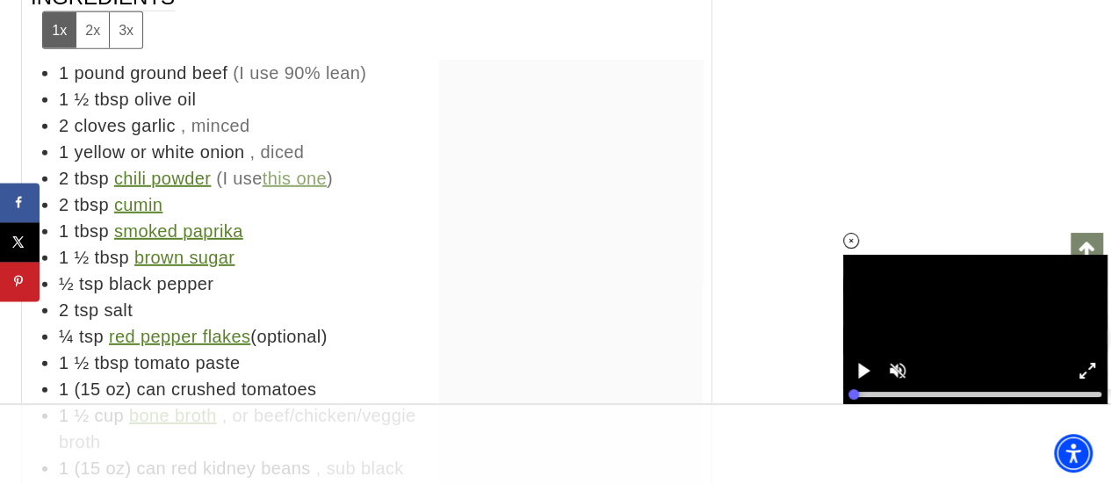
scroll to position [8873, 0]
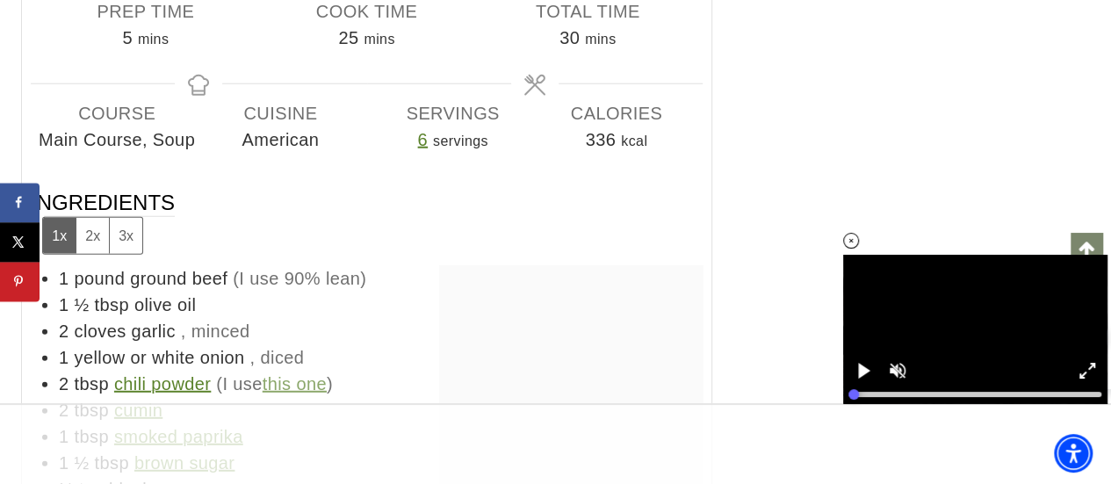
click at [849, 235] on icon at bounding box center [851, 241] width 15 height 15
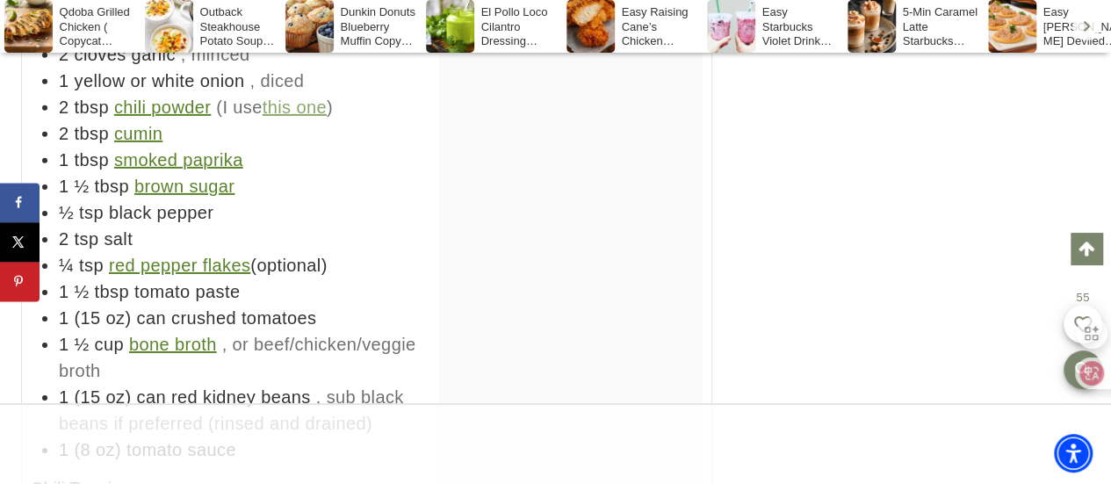
scroll to position [9364, 0]
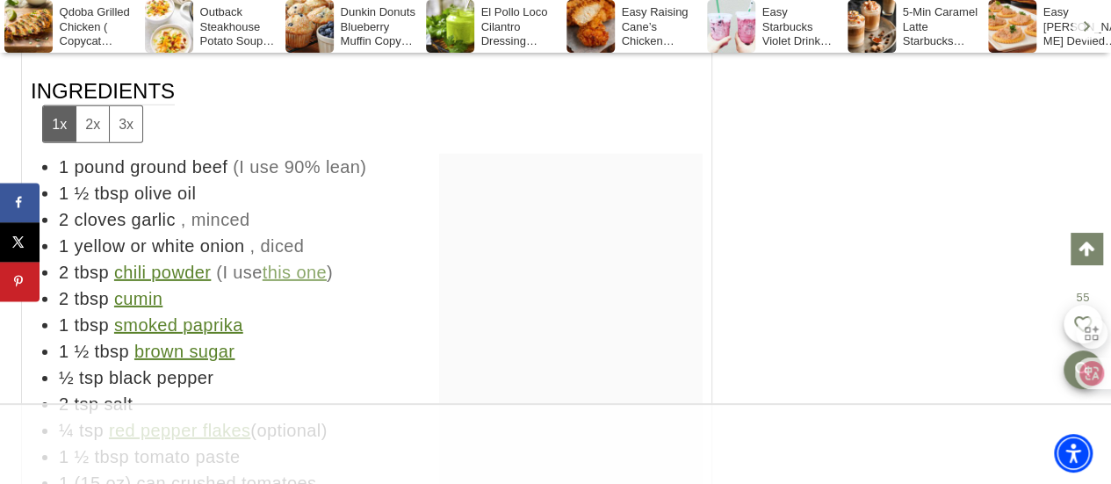
drag, startPoint x: 373, startPoint y: 129, endPoint x: 325, endPoint y: 115, distance: 49.5
click at [325, 206] on li "2 cloves garlic , minced" at bounding box center [381, 219] width 644 height 26
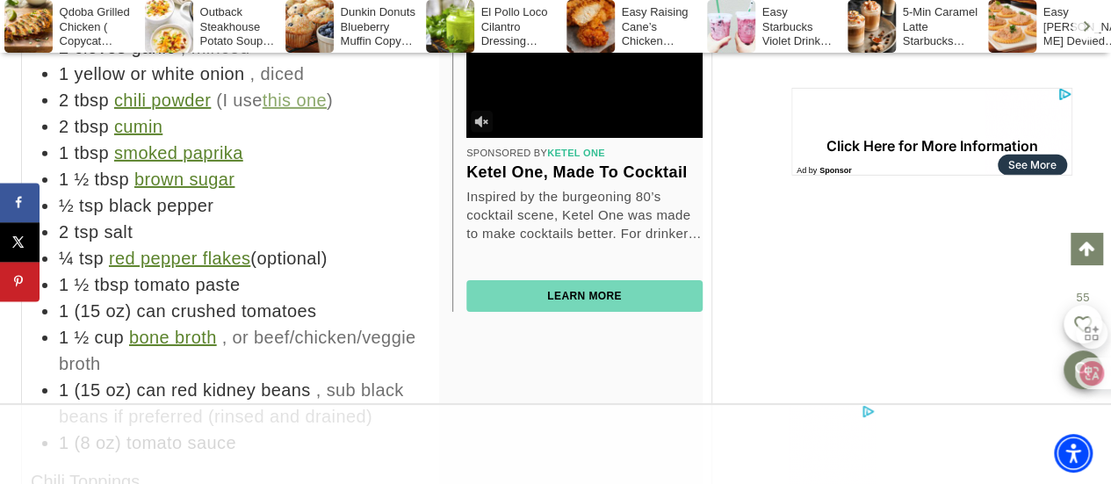
scroll to position [0, 0]
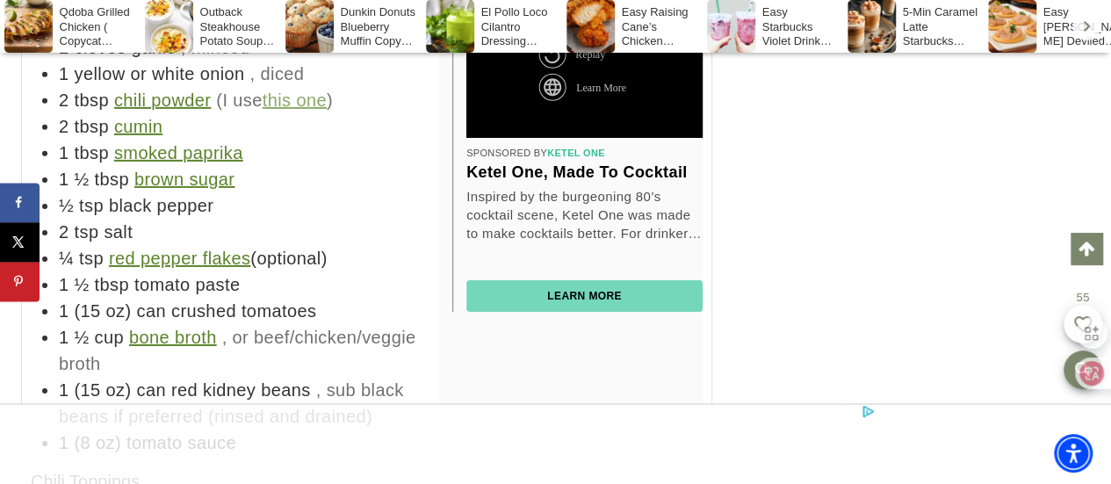
drag, startPoint x: 327, startPoint y: 214, endPoint x: 285, endPoint y: 84, distance: 136.7
click at [285, 166] on li "1 ½ tbsp brown sugar" at bounding box center [381, 179] width 644 height 26
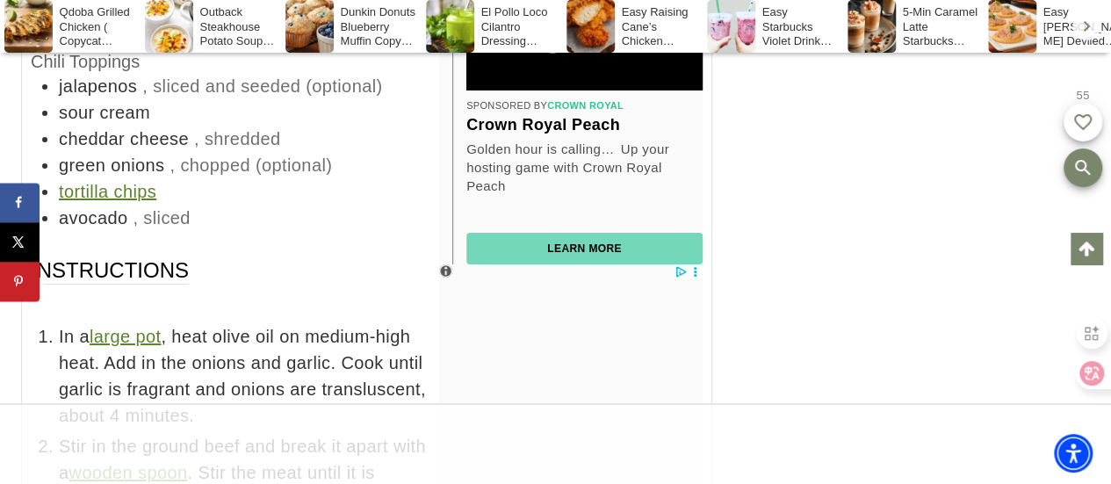
scroll to position [9867, 0]
